Goal: Task Accomplishment & Management: Manage account settings

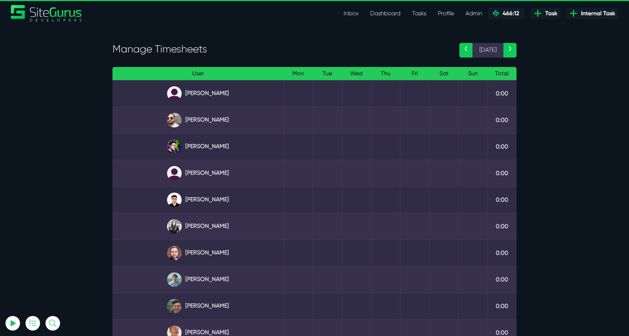
click at [468, 49] on link "‹" at bounding box center [465, 50] width 13 height 15
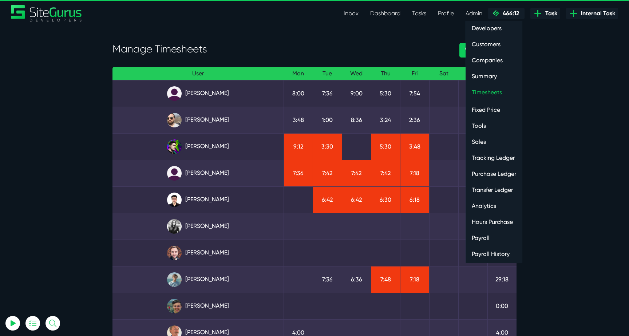
click at [490, 235] on link "Payroll" at bounding box center [494, 238] width 56 height 15
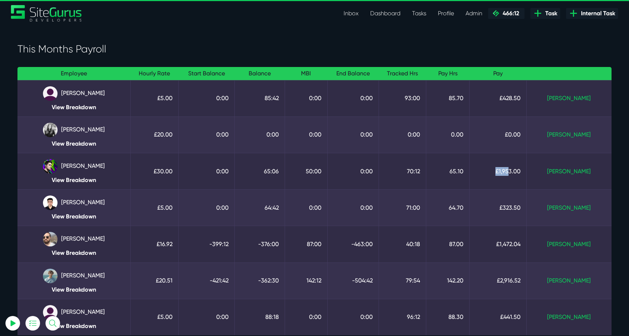
drag, startPoint x: 517, startPoint y: 172, endPoint x: 531, endPoint y: 172, distance: 13.8
click at [526, 172] on td "£1,953.00" at bounding box center [497, 171] width 57 height 36
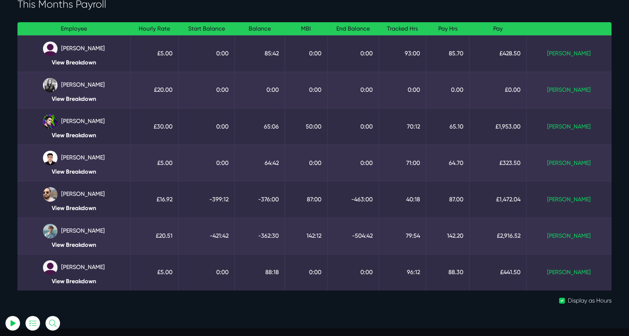
scroll to position [76, 0]
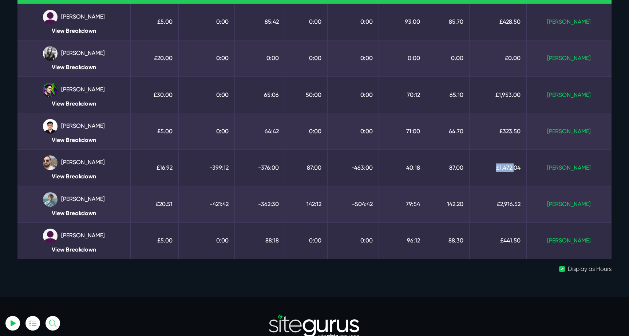
drag, startPoint x: 520, startPoint y: 166, endPoint x: 537, endPoint y: 168, distance: 16.9
click at [526, 168] on td "£1,472.04" at bounding box center [497, 168] width 57 height 36
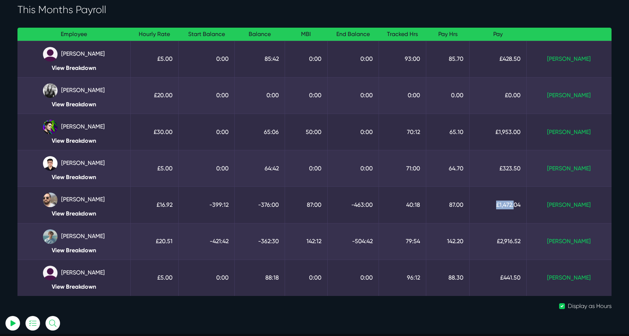
scroll to position [38, 0]
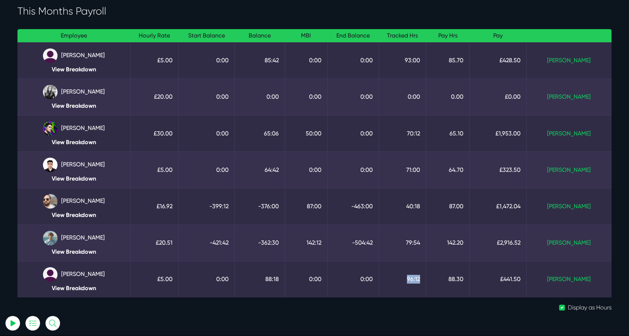
drag, startPoint x: 423, startPoint y: 277, endPoint x: 442, endPoint y: 277, distance: 18.2
click at [426, 277] on td "96:12" at bounding box center [401, 279] width 47 height 36
drag, startPoint x: 428, startPoint y: 172, endPoint x: 437, endPoint y: 171, distance: 9.1
click at [426, 171] on td "71:00" at bounding box center [401, 170] width 47 height 36
click at [426, 79] on td "0:00" at bounding box center [401, 97] width 47 height 36
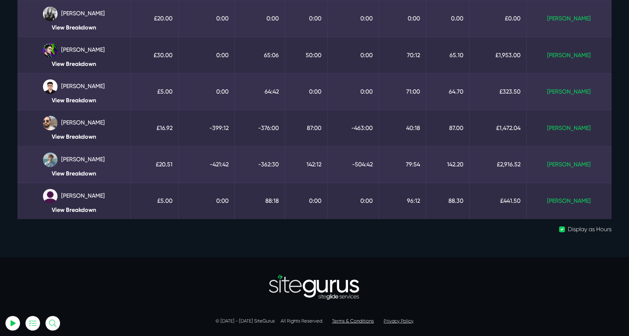
scroll to position [0, 0]
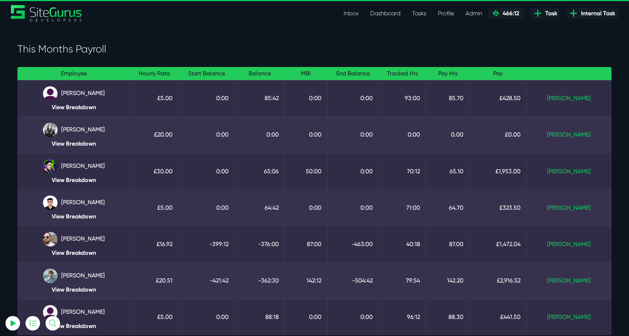
click at [353, 16] on link "Inbox" at bounding box center [351, 13] width 27 height 15
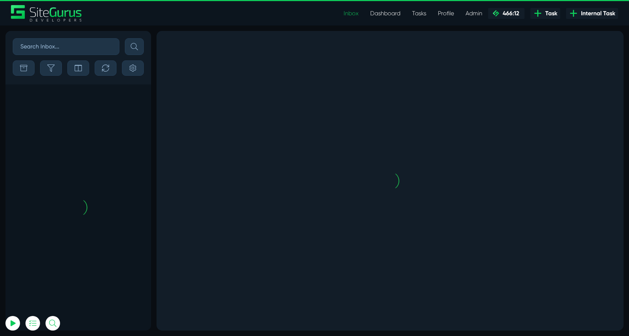
scroll to position [-1823, 0]
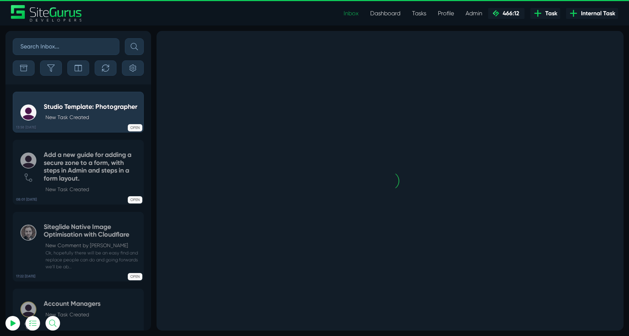
click at [60, 77] on div "Sort By Newest Comment Latest Activity Due Date Priority Name Filter By Tag Non…" at bounding box center [78, 57] width 146 height 53
click at [54, 71] on icon "button" at bounding box center [50, 67] width 7 height 7
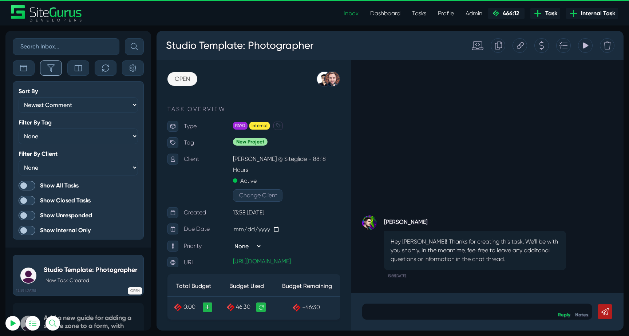
scroll to position [-1986, 0]
click at [26, 187] on span at bounding box center [27, 185] width 17 height 9
click at [0, 0] on input "Show All Tasks" at bounding box center [0, 0] width 0 height 0
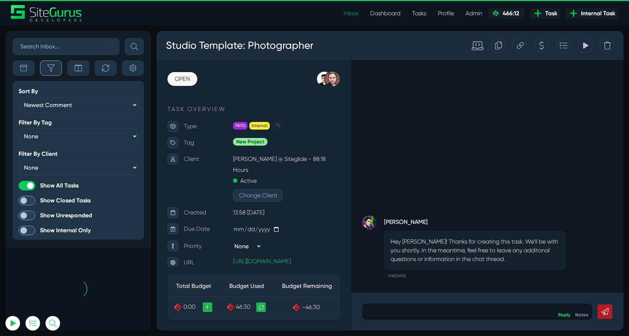
click at [53, 73] on button "button" at bounding box center [51, 67] width 22 height 15
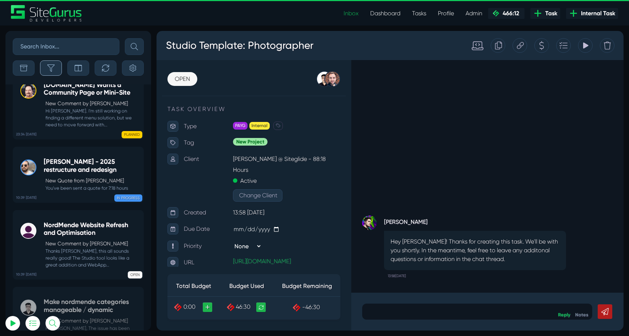
scroll to position [-29178, 0]
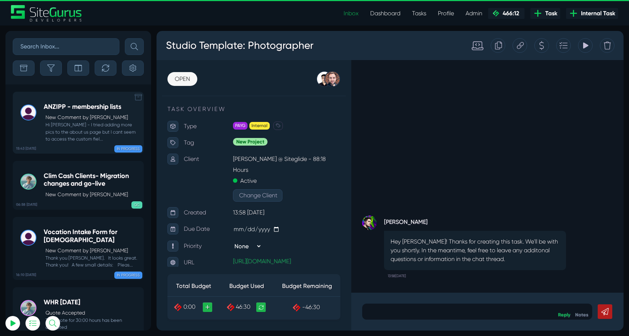
click at [81, 124] on small "Hi Josh - I tried adding more pics to the about us page but I cant seem to acce…" at bounding box center [92, 131] width 96 height 21
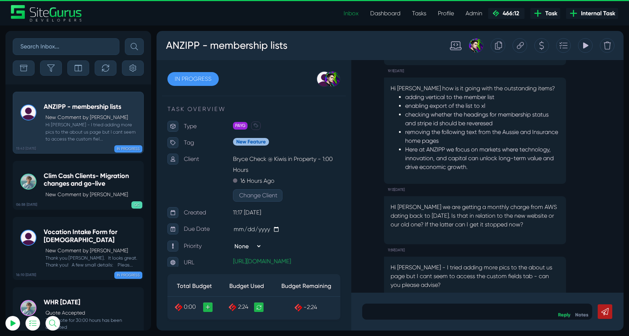
scroll to position [-27, 0]
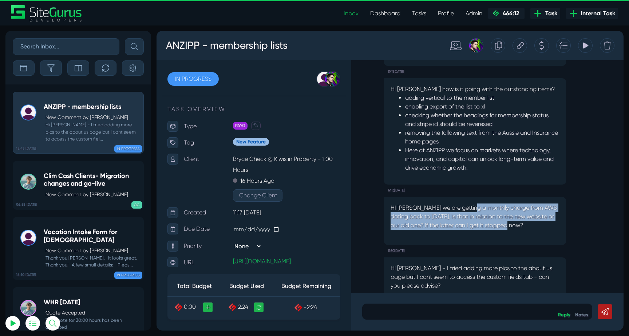
drag, startPoint x: 474, startPoint y: 207, endPoint x: 532, endPoint y: 226, distance: 61.7
click at [533, 227] on p "HI Josh we are getting a monthly charge from AWS dating back to March 2025. Is …" at bounding box center [474, 216] width 169 height 26
type input "luke@sitegurus.io"
click at [532, 226] on p "HI Josh we are getting a monthly charge from AWS dating back to March 2025. Is …" at bounding box center [474, 216] width 169 height 26
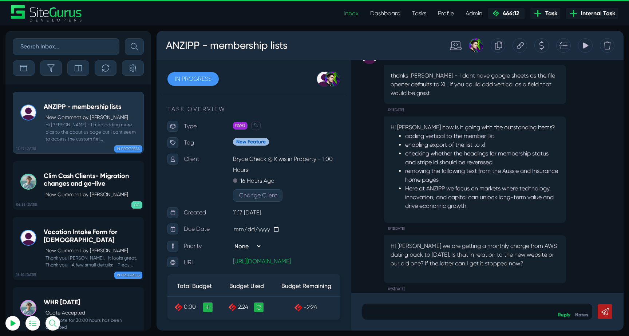
scroll to position [0, 0]
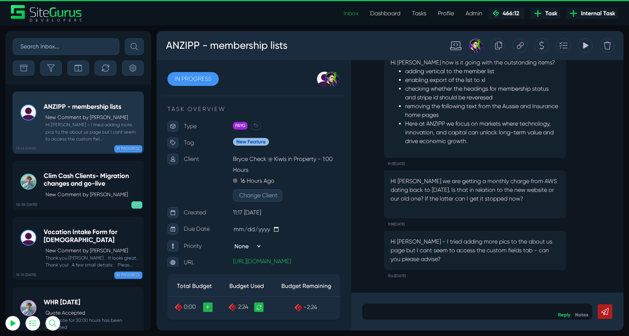
click at [518, 47] on icon at bounding box center [520, 46] width 7 height 14
click at [85, 194] on p "New Comment by Matt Jones" at bounding box center [92, 195] width 94 height 8
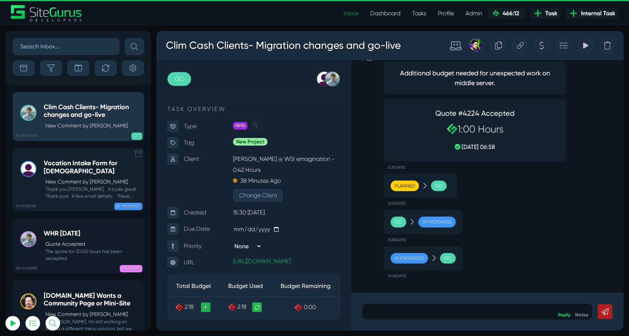
click at [97, 167] on h5 "Vocation Intake Form for Carmelites" at bounding box center [92, 167] width 96 height 16
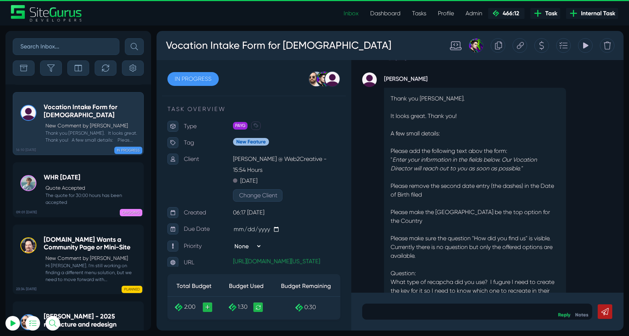
scroll to position [-59, 0]
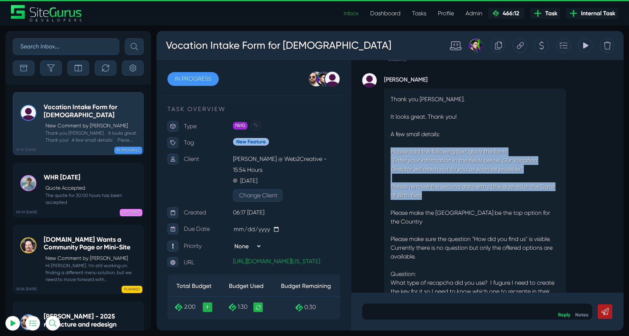
drag, startPoint x: 391, startPoint y: 148, endPoint x: 477, endPoint y: 196, distance: 97.7
click at [477, 196] on div "Thank you Garry. It looks great. Thank you! A few small details: Please add the…" at bounding box center [475, 208] width 182 height 240
click at [477, 196] on p "Please remove the second date entry (the dashes) in the Date of Birth filed" at bounding box center [474, 190] width 169 height 17
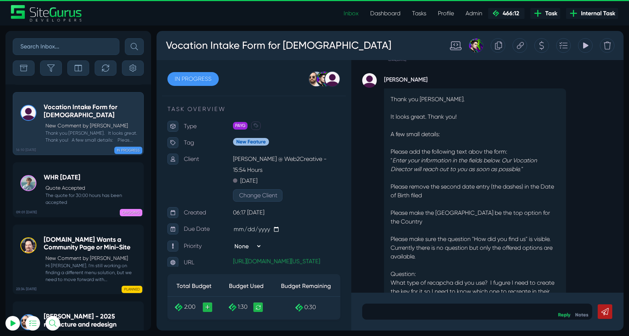
drag, startPoint x: 480, startPoint y: 243, endPoint x: 485, endPoint y: 259, distance: 16.7
click at [485, 258] on div "Thank you Garry. It looks great. Thank you! A few small details: Please add the…" at bounding box center [475, 208] width 182 height 240
click at [485, 259] on p "Please make sure the question "How did you find us" is visible. Currently there…" at bounding box center [474, 248] width 169 height 26
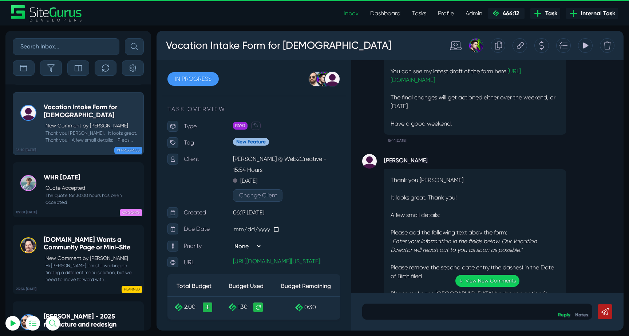
scroll to position [0, 0]
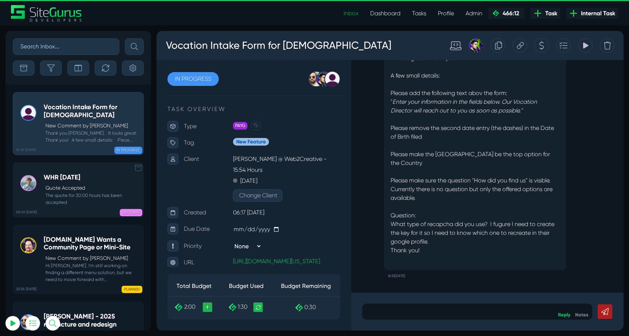
click at [68, 181] on div "WHR Aug 2025 Quote Accepted The quote for 30:00 hours has been accepted" at bounding box center [92, 190] width 96 height 32
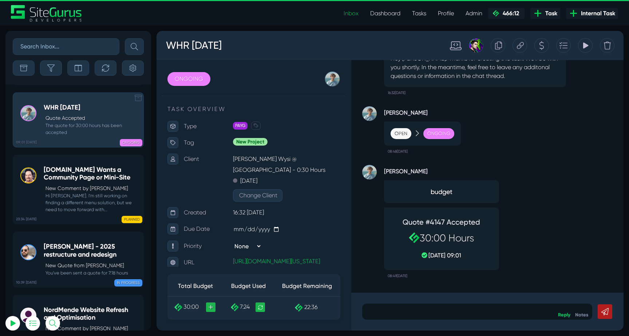
click at [68, 181] on h5 "PDH.ORG Wants a Community Page or Mini-Site" at bounding box center [92, 174] width 96 height 16
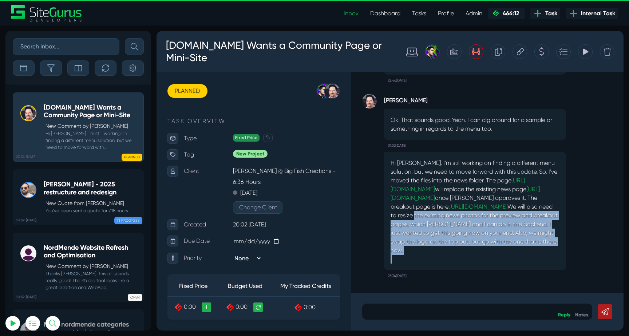
drag, startPoint x: 404, startPoint y: 226, endPoint x: 513, endPoint y: 255, distance: 113.1
click at [513, 255] on div "Hi Josh. I'm still working on finding a different menu solution, but we need to…" at bounding box center [475, 211] width 182 height 118
click at [513, 255] on p at bounding box center [474, 259] width 169 height 9
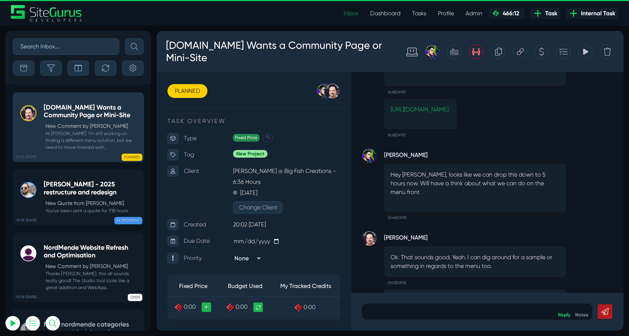
scroll to position [-143, 0]
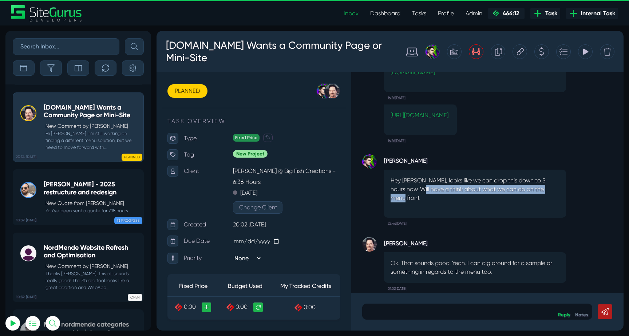
drag, startPoint x: 416, startPoint y: 197, endPoint x: 559, endPoint y: 200, distance: 143.0
click at [558, 199] on p "Hey Michael, looks like we can drop this down to 5 hours now. Will have a think…" at bounding box center [474, 189] width 169 height 26
click at [559, 200] on div "Hey Michael, looks like we can drop this down to 5 hours now. Will have a think…" at bounding box center [475, 194] width 182 height 48
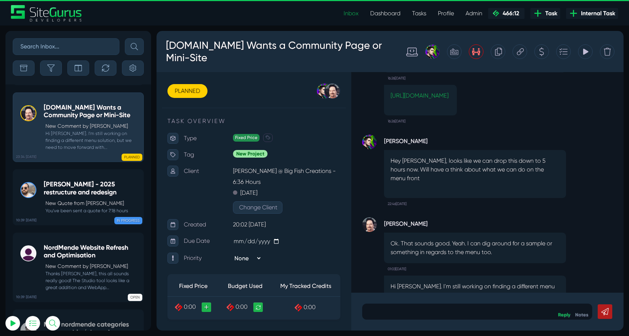
scroll to position [0, 0]
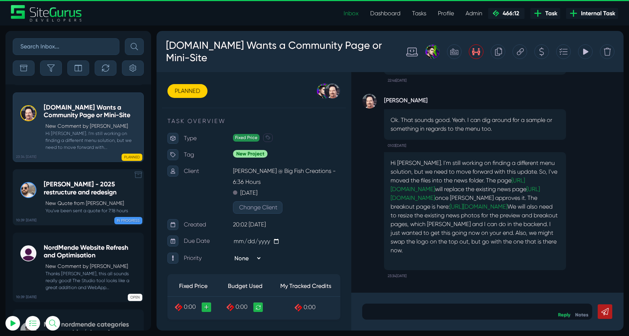
click at [61, 183] on h5 "Murray McIntosh - 2025 restructure and redesign" at bounding box center [92, 188] width 96 height 16
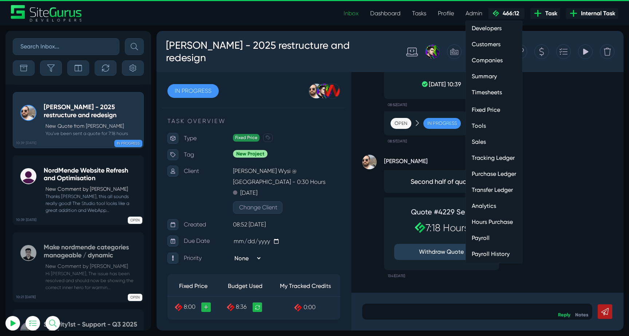
click at [489, 223] on link "Hours Purchase" at bounding box center [494, 222] width 56 height 15
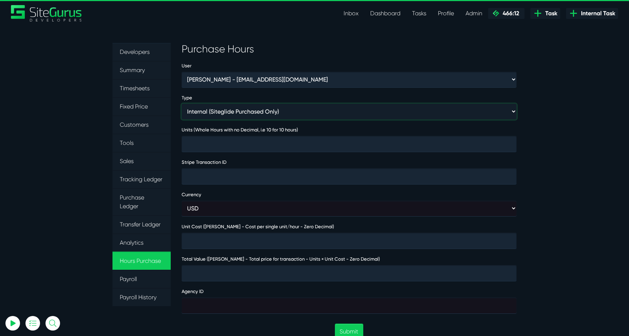
click at [238, 113] on select "Internal (Siteglide Purchased Only) Paid in Full (Ad-Hoc) Subscription (Subscri…" at bounding box center [349, 112] width 335 height 16
select select "INVOICE"
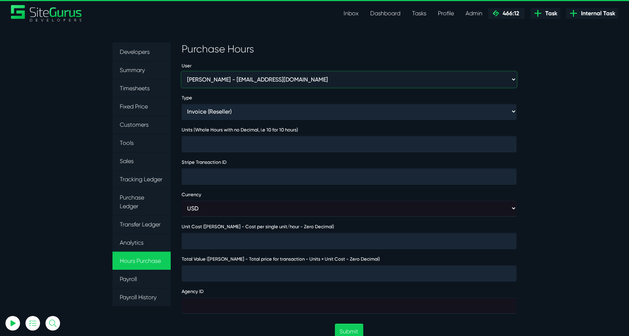
click at [243, 84] on select "Aaron Barnes - enquiries@coupletandbarnes.co.uk Aaron Ekstrand - aaronekstrand@…" at bounding box center [349, 80] width 335 height 16
select select "368"
type input "1"
type input "4000"
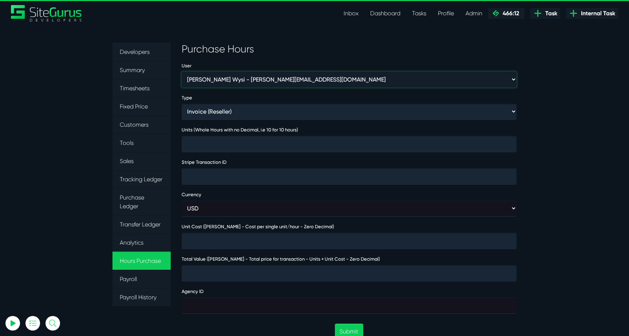
type input "474032"
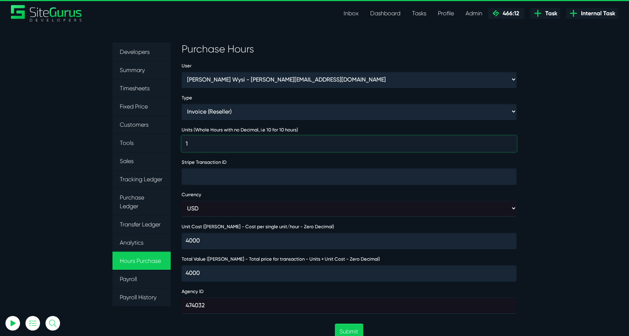
click at [215, 147] on input "1" at bounding box center [349, 144] width 335 height 16
type input "17"
type input "68000"
type input "7"
type input "28000"
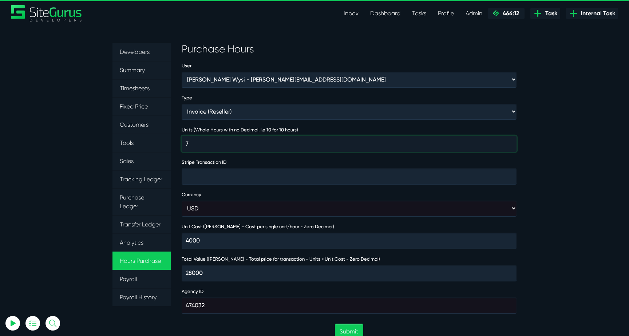
type input "7"
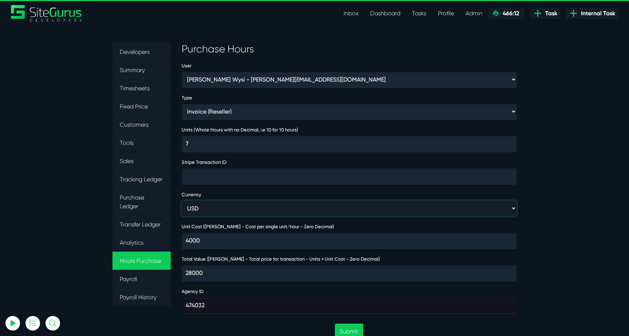
click at [214, 203] on select "USD GBP AUD" at bounding box center [349, 208] width 335 height 16
select select "gbp"
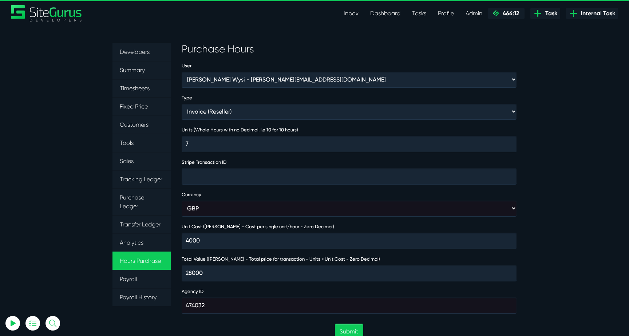
click at [563, 194] on section "Developers Summary Timesheets Fixed Price Customers Tools Sales Tracking Ledger…" at bounding box center [314, 319] width 629 height 588
click at [354, 328] on button "Submit" at bounding box center [349, 331] width 28 height 16
click at [85, 100] on section "Developers Summary Timesheets Fixed Price Customers Tools Sales Tracking Ledger…" at bounding box center [314, 319] width 629 height 588
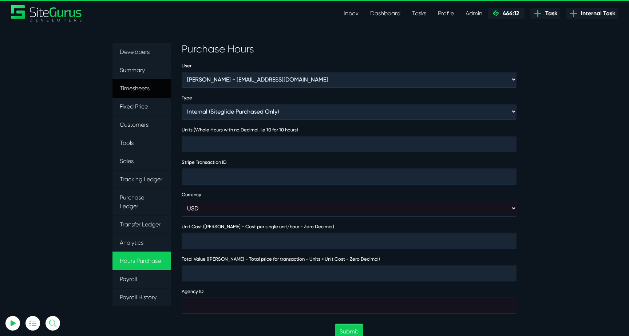
click at [126, 89] on link "Timesheets" at bounding box center [141, 88] width 58 height 19
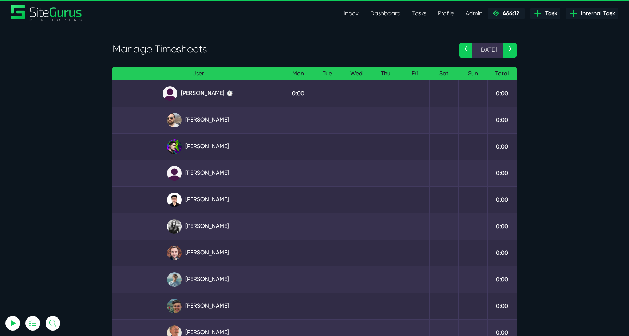
type input "[EMAIL_ADDRESS][DOMAIN_NAME]"
click at [353, 14] on link "Inbox" at bounding box center [351, 13] width 27 height 15
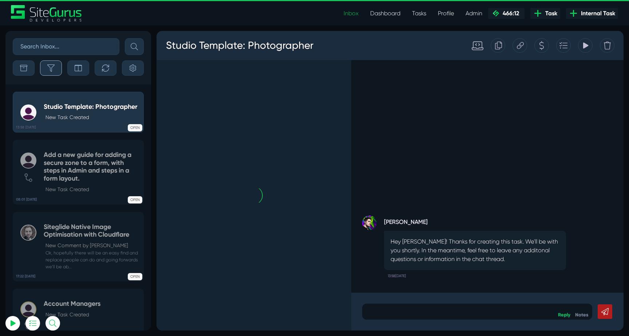
click at [47, 62] on button "button" at bounding box center [51, 67] width 22 height 15
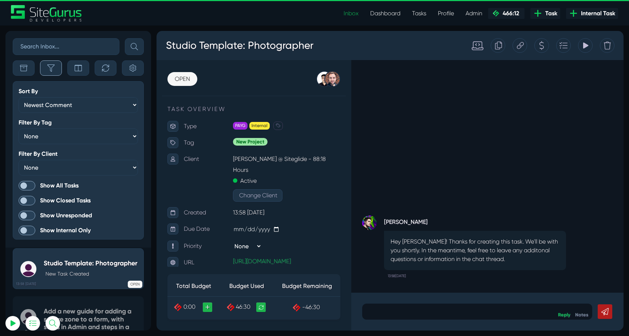
scroll to position [-1986, 0]
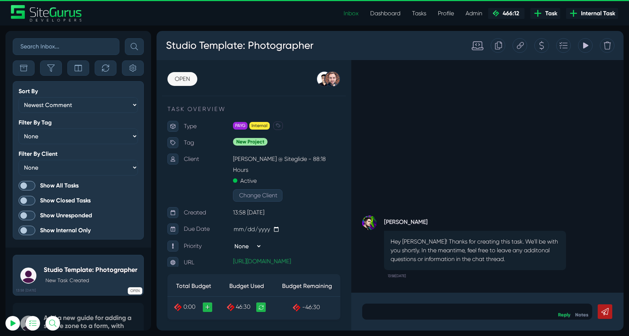
click at [29, 186] on span at bounding box center [27, 185] width 17 height 9
click at [0, 0] on input "Show All Tasks" at bounding box center [0, 0] width 0 height 0
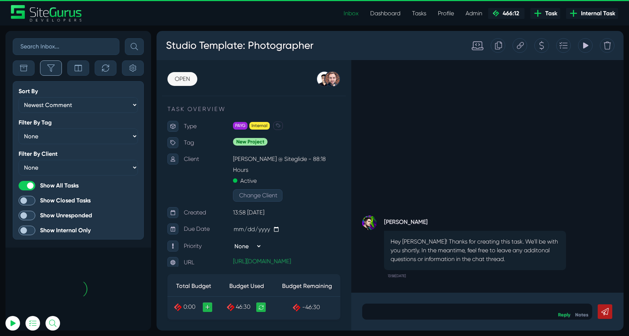
click at [53, 70] on icon "button" at bounding box center [50, 67] width 7 height 7
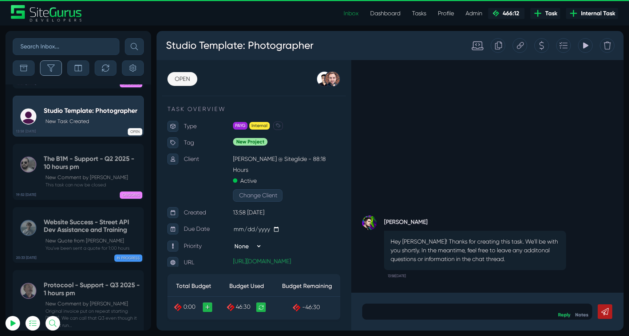
scroll to position [-27526, 0]
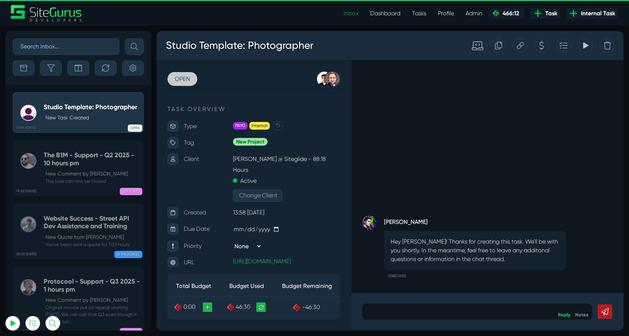
type input "luke@sitegurus.io"
click at [185, 77] on link "OPEN" at bounding box center [182, 79] width 30 height 14
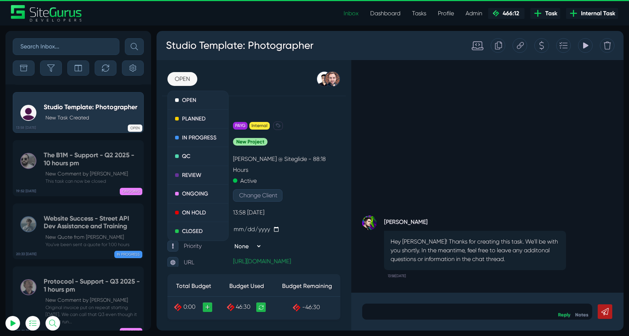
click at [435, 176] on div "Josh Carter Hey Luke! Thanks for creating this task. We'll be with you shortly.…" at bounding box center [487, 176] width 272 height 232
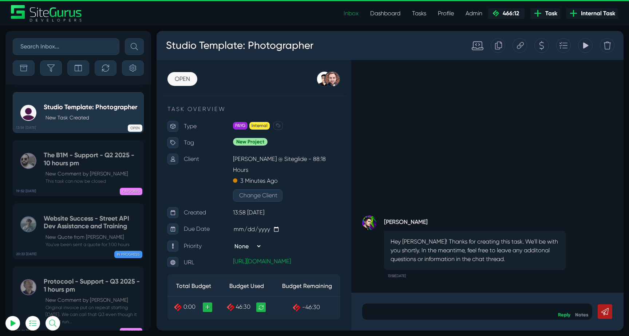
scroll to position [0, 0]
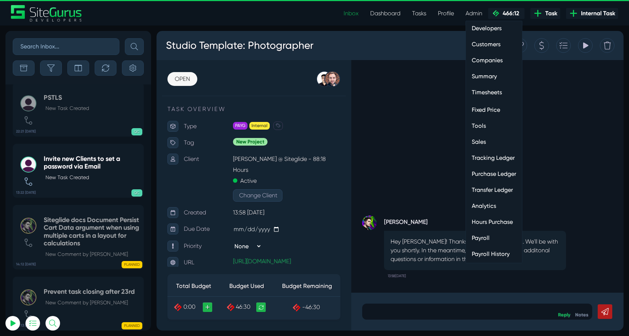
click at [482, 92] on link "Timesheets" at bounding box center [494, 92] width 56 height 15
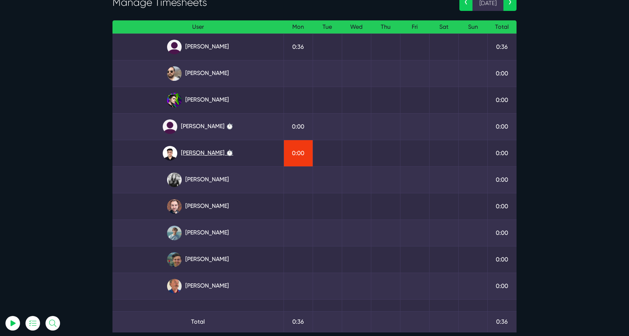
scroll to position [52, 0]
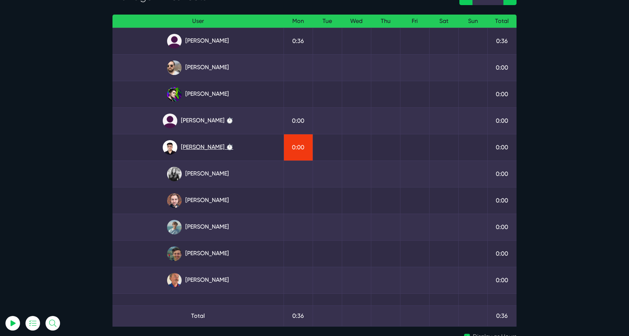
click at [204, 149] on link "[PERSON_NAME] ⏱️" at bounding box center [197, 147] width 159 height 15
click at [213, 118] on link "[PERSON_NAME] ⏱️" at bounding box center [197, 121] width 159 height 15
click at [211, 38] on link "[PERSON_NAME]" at bounding box center [197, 41] width 159 height 15
